Goal: Transaction & Acquisition: Purchase product/service

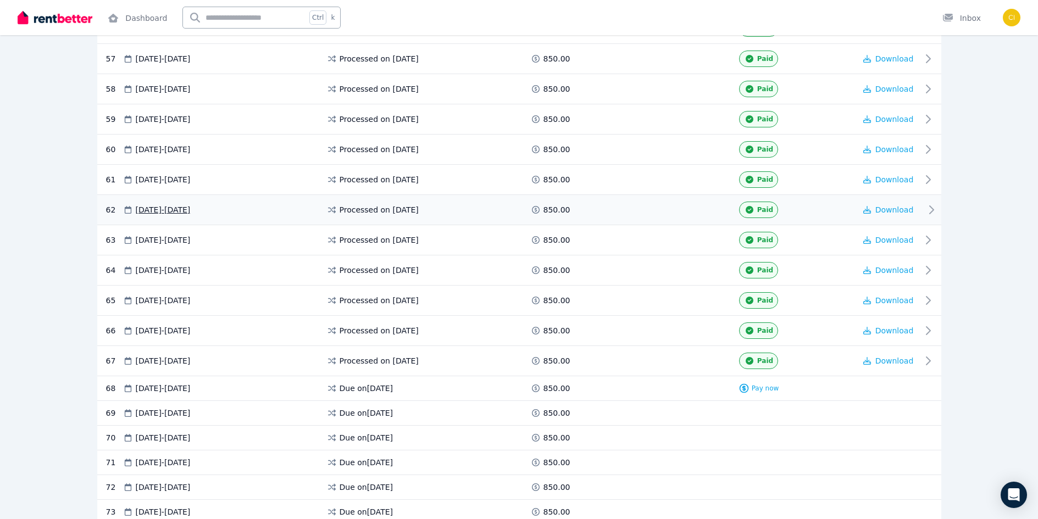
scroll to position [2088, 0]
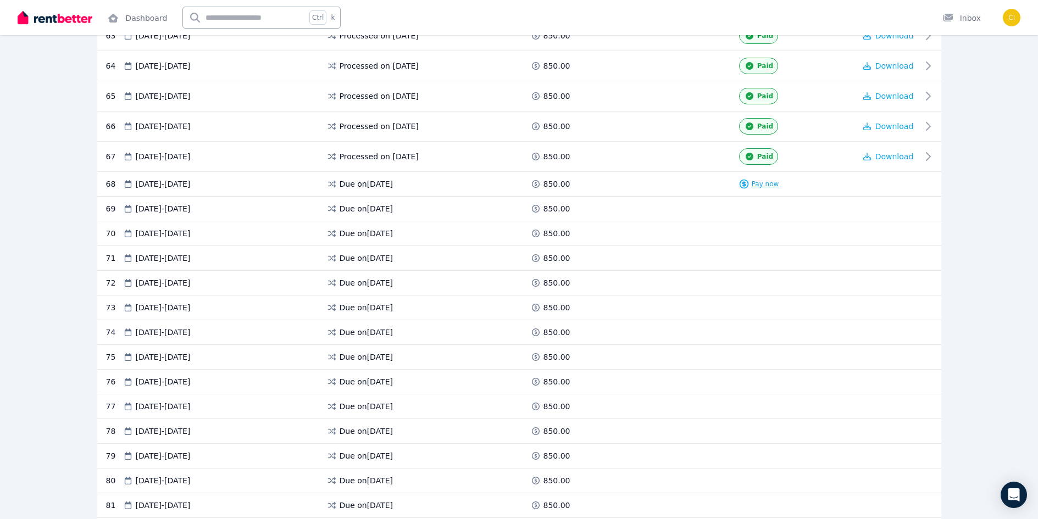
click at [764, 186] on span "Pay now" at bounding box center [765, 184] width 27 height 9
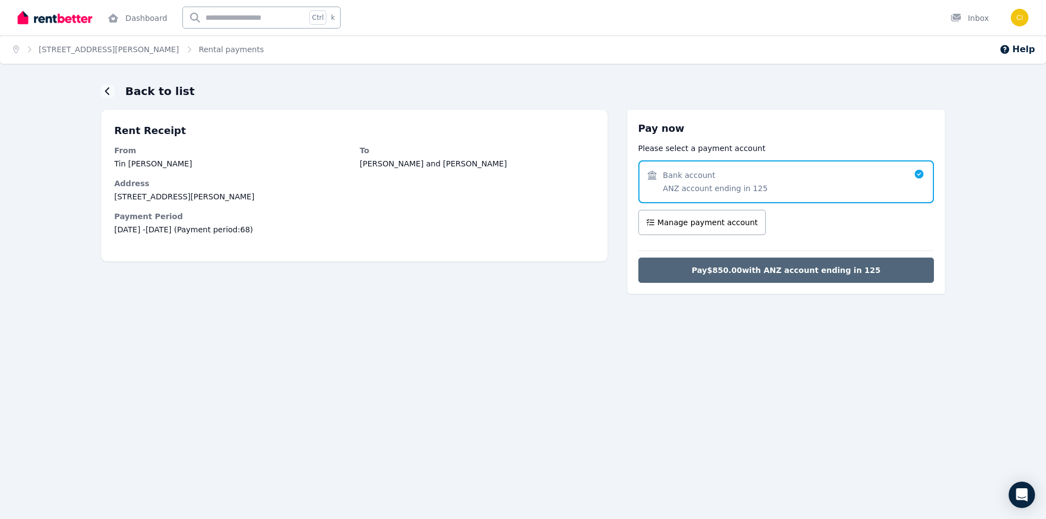
click at [768, 267] on span "Pay $850.00 with ANZ account ending in 125" at bounding box center [786, 270] width 189 height 11
